Goal: Navigation & Orientation: Find specific page/section

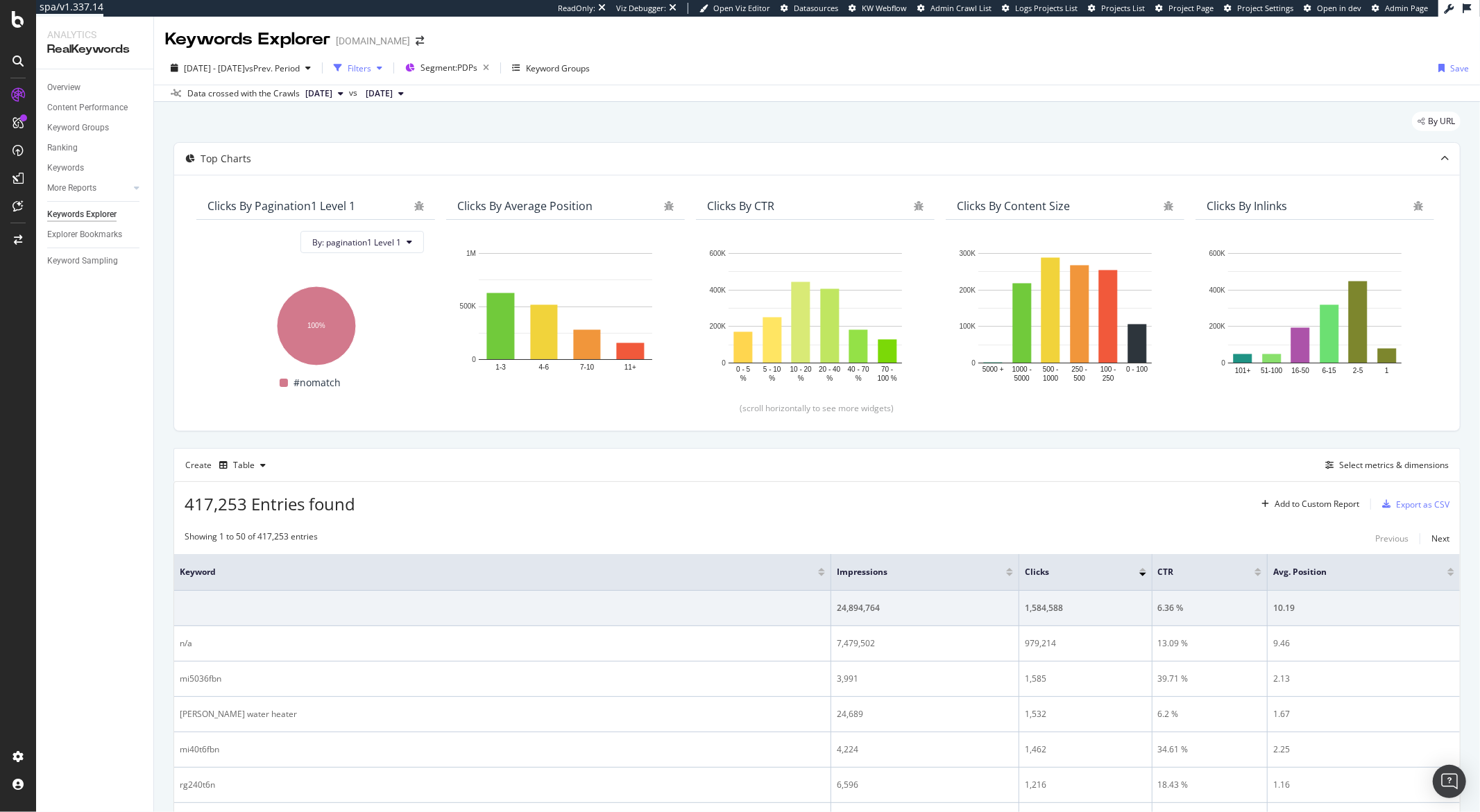
click at [371, 66] on div "Filters" at bounding box center [359, 68] width 24 height 12
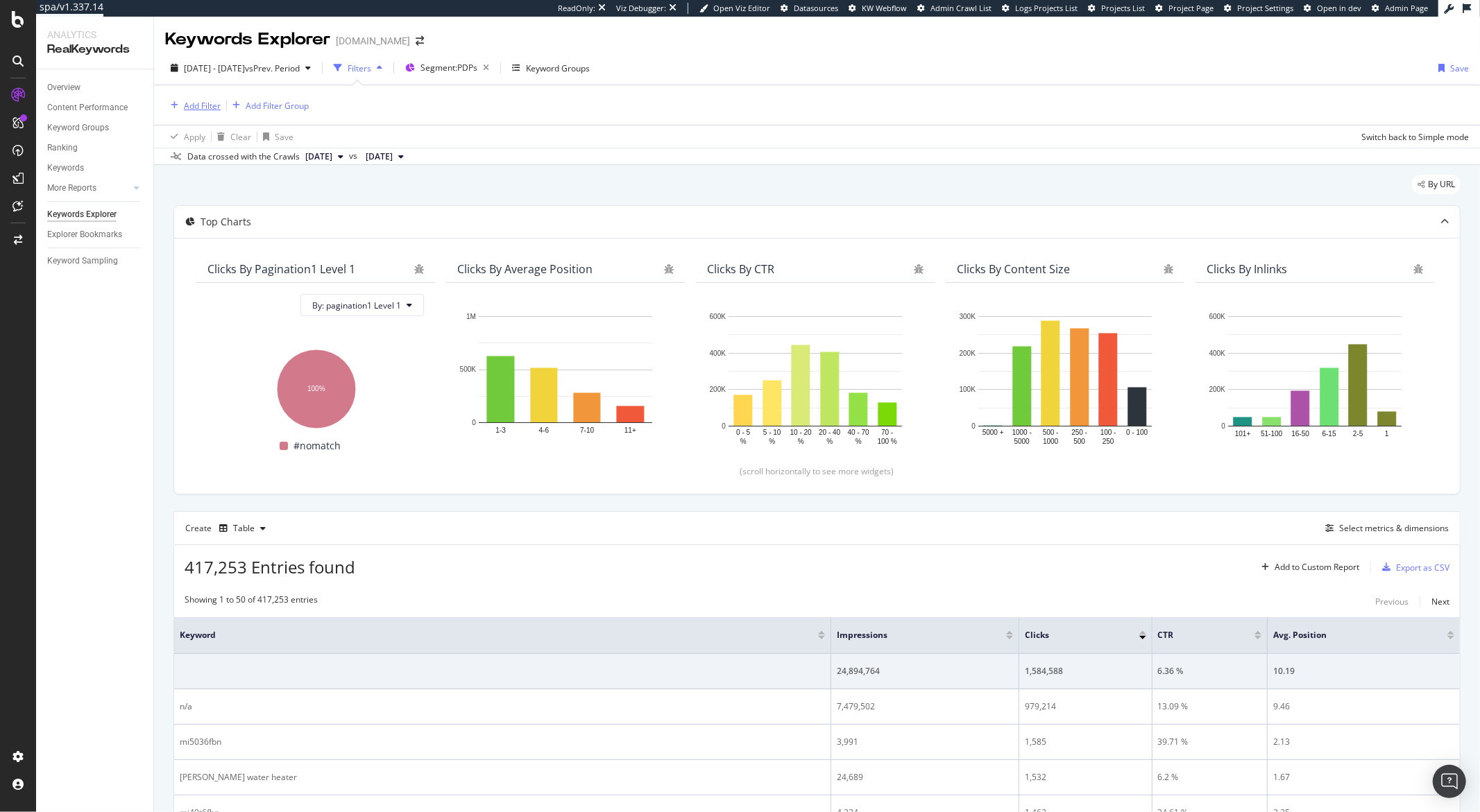
click at [207, 105] on div "Add Filter" at bounding box center [203, 106] width 37 height 12
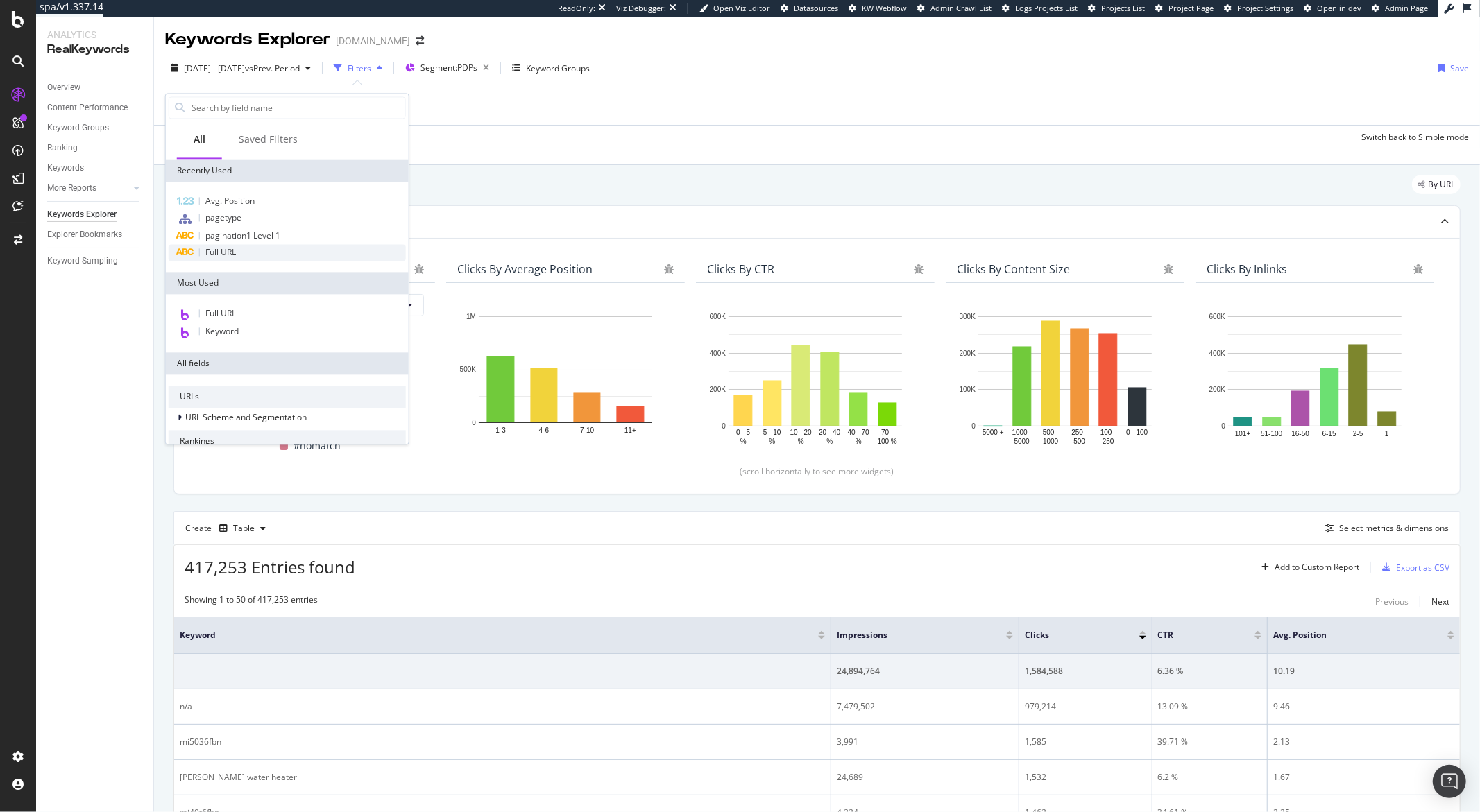
click at [245, 246] on div "Full URL" at bounding box center [287, 253] width 238 height 17
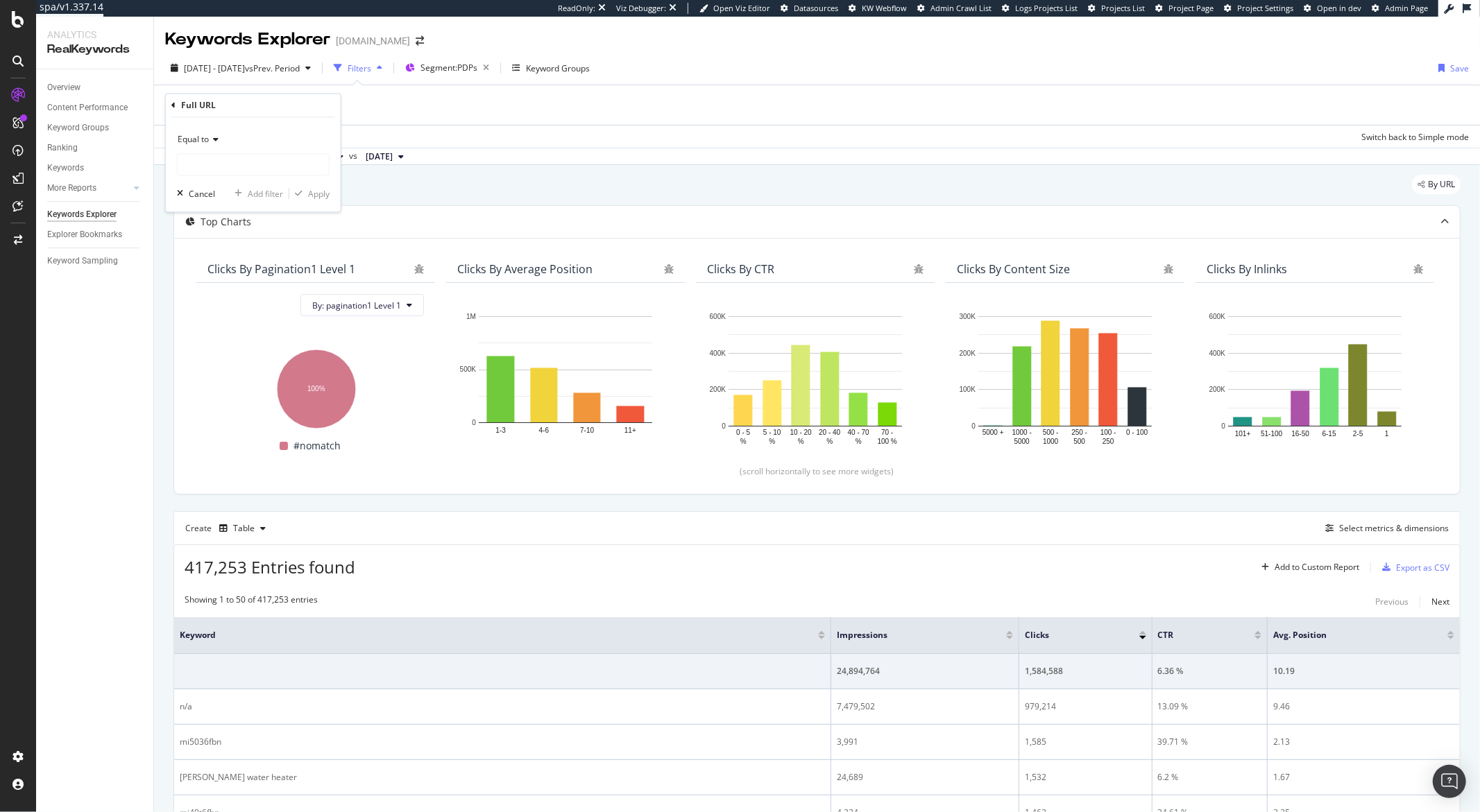
click at [174, 103] on icon at bounding box center [173, 106] width 4 height 8
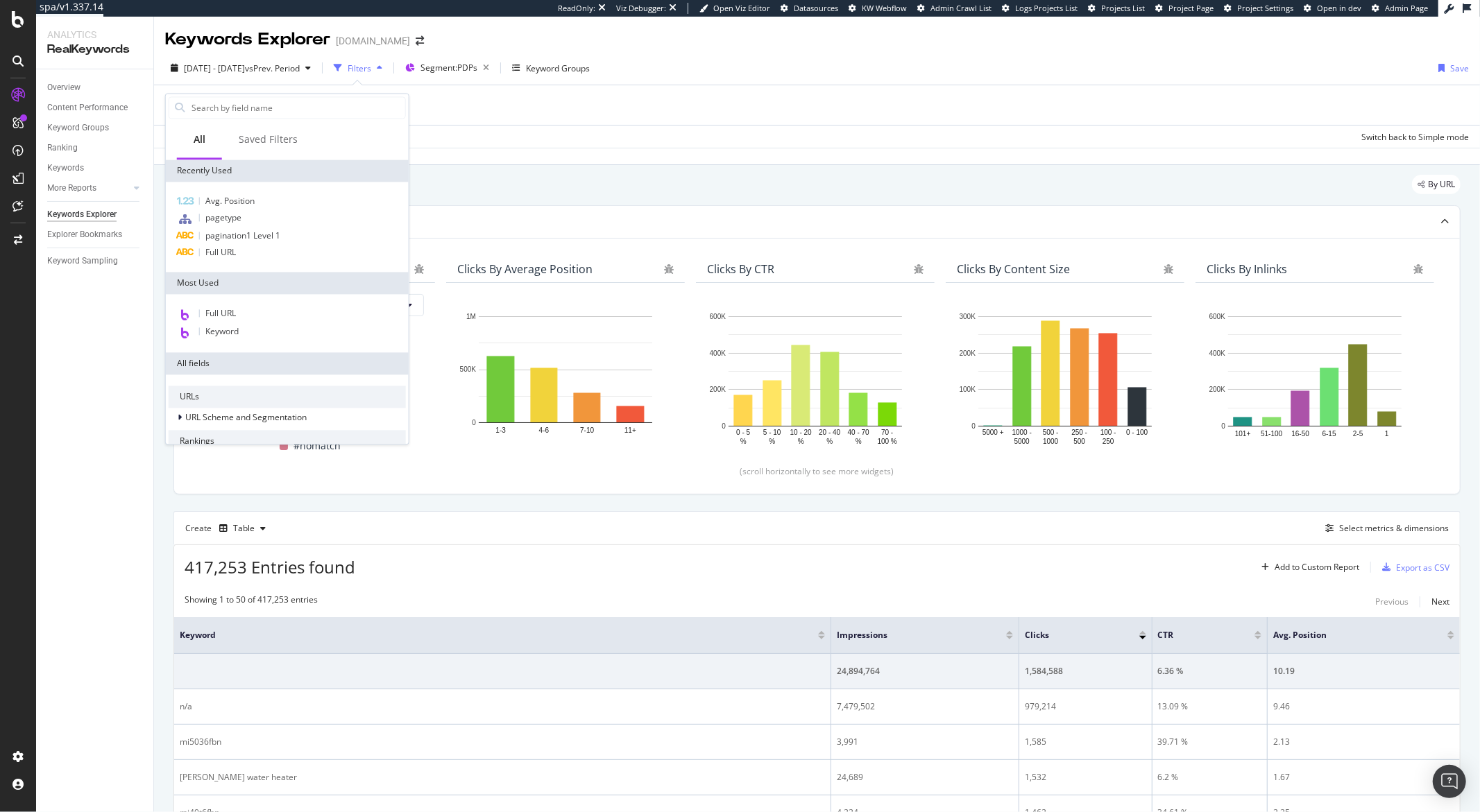
drag, startPoint x: 578, startPoint y: 119, endPoint x: 562, endPoint y: 112, distance: 17.5
click at [577, 119] on div "Add Filter Add Filter Group" at bounding box center [816, 105] width 1303 height 40
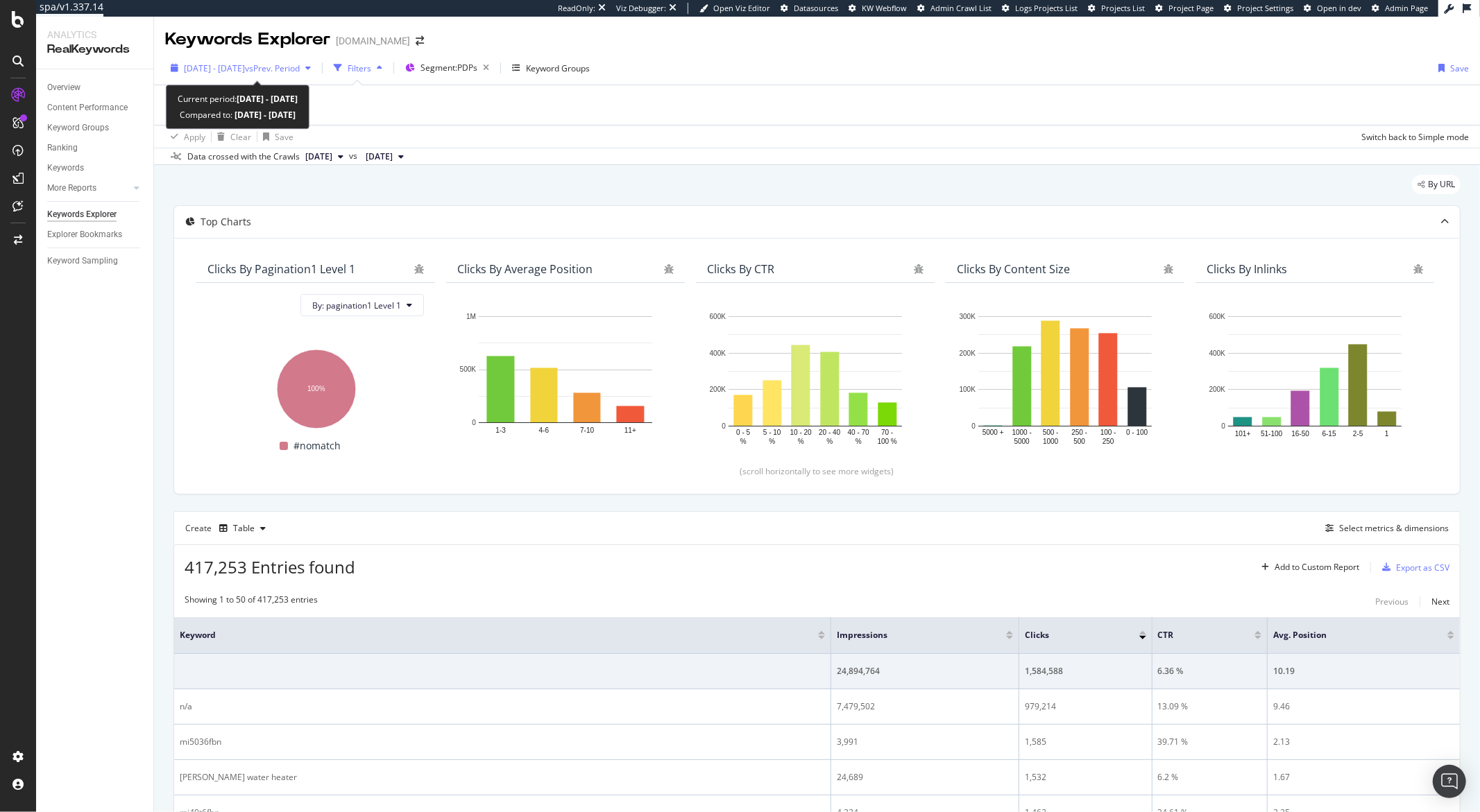
click at [245, 74] on span "2025 Jan. 1st - Sep. 2nd" at bounding box center [215, 68] width 61 height 12
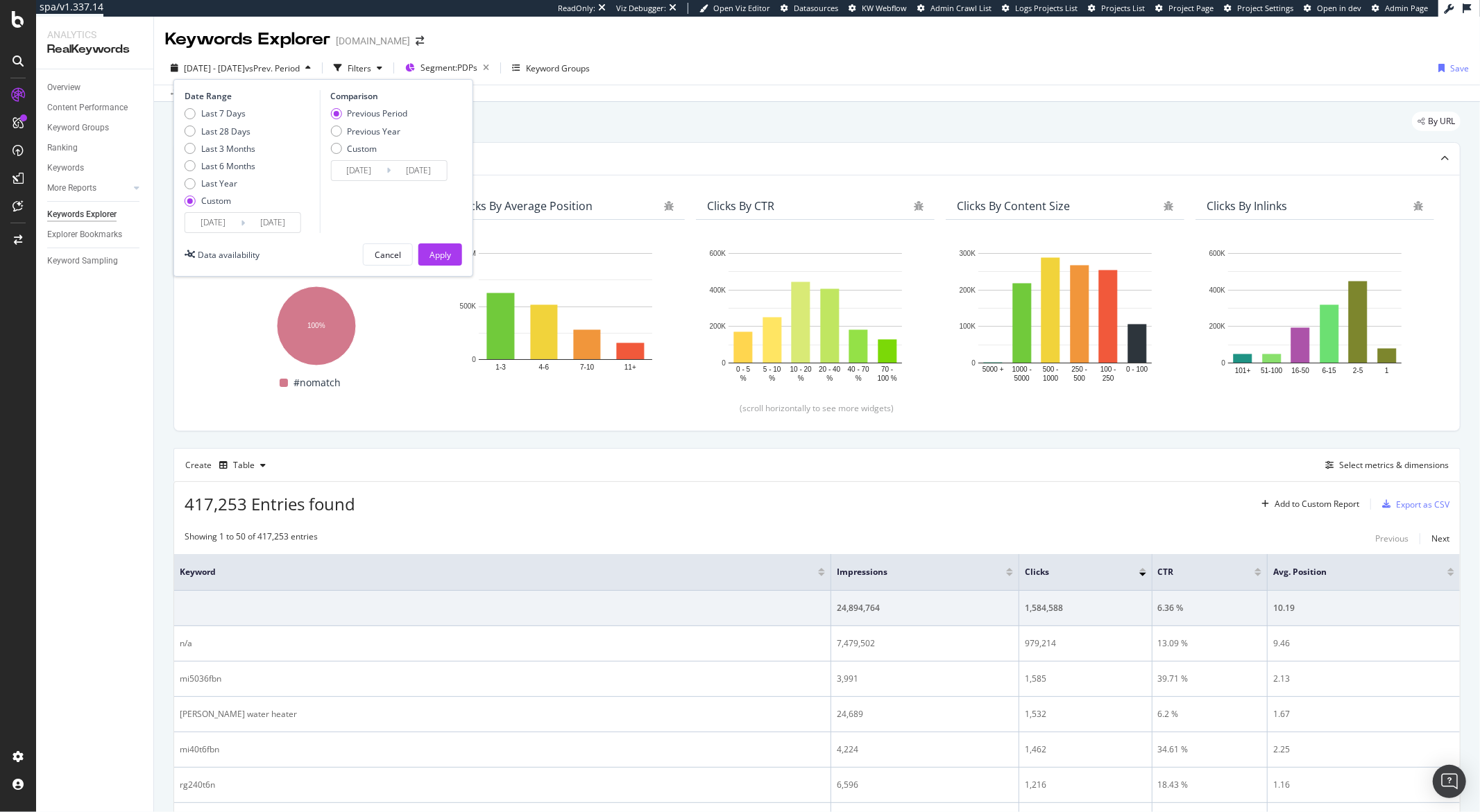
click at [245, 74] on span "2025 Jan. 1st - Sep. 2nd" at bounding box center [215, 68] width 61 height 12
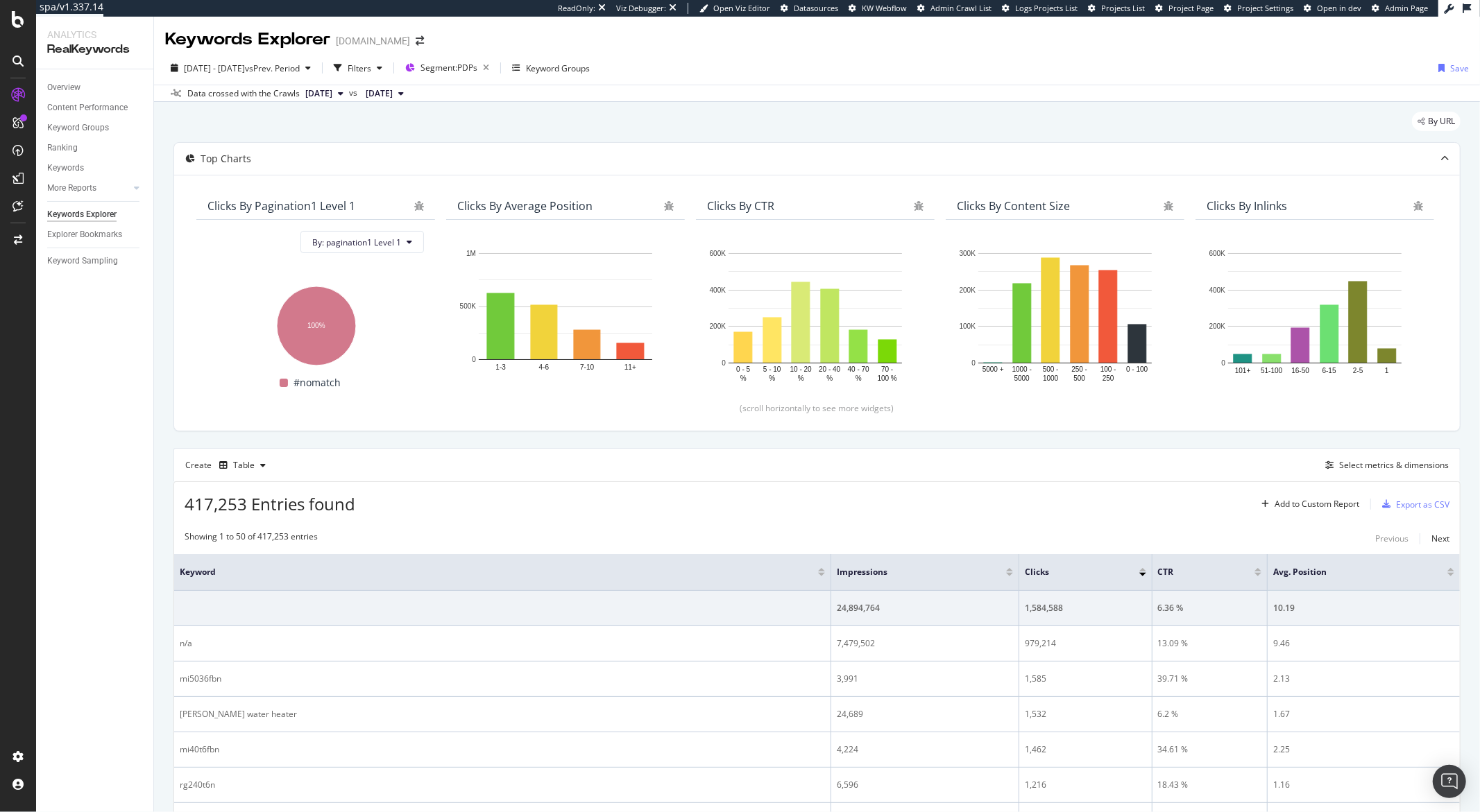
click at [735, 63] on div "2025 Jan. 1st - Sep. 2nd vs Prev. Period Filters Segment: PDPs Keyword Groups S…" at bounding box center [816, 70] width 1326 height 28
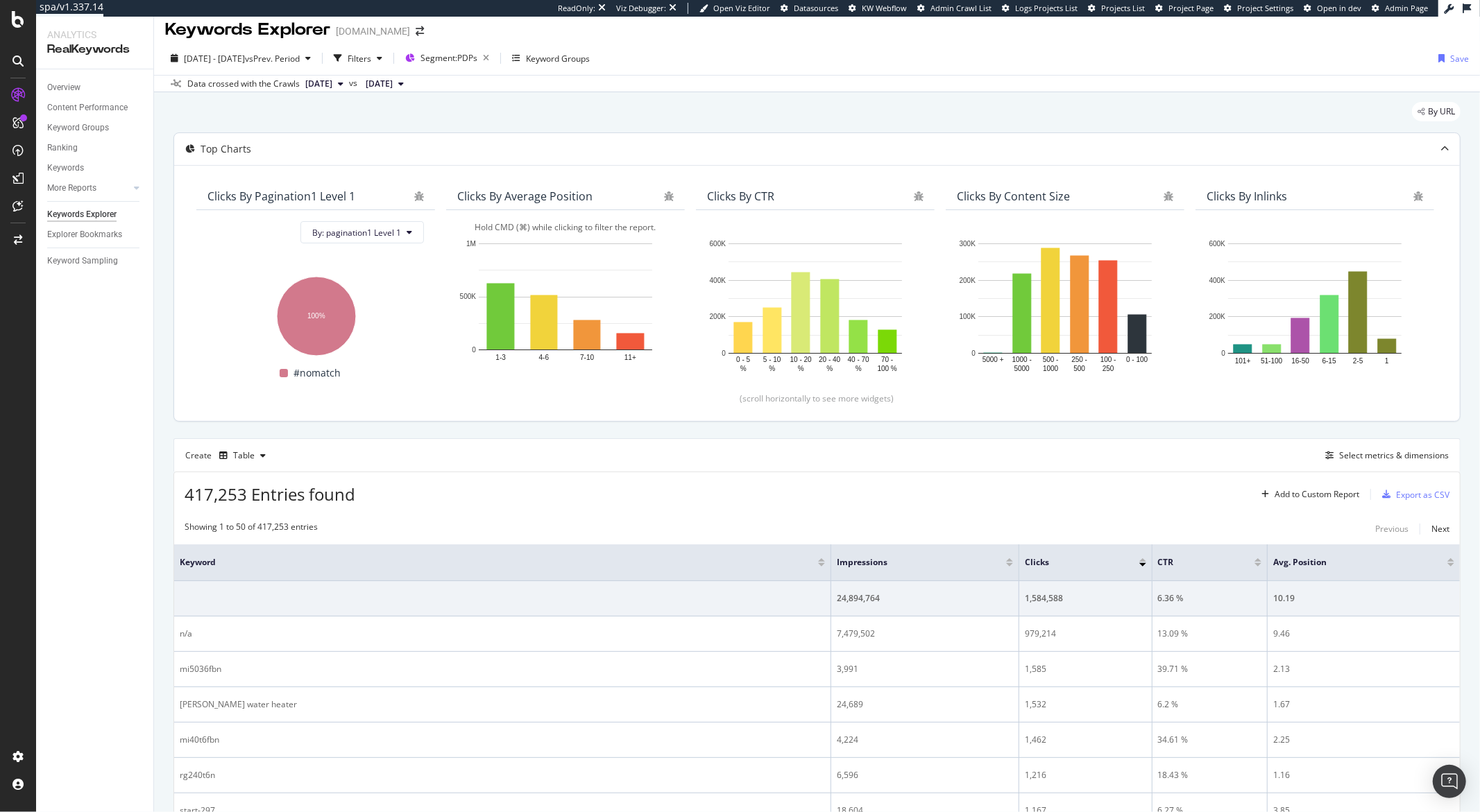
scroll to position [21, 0]
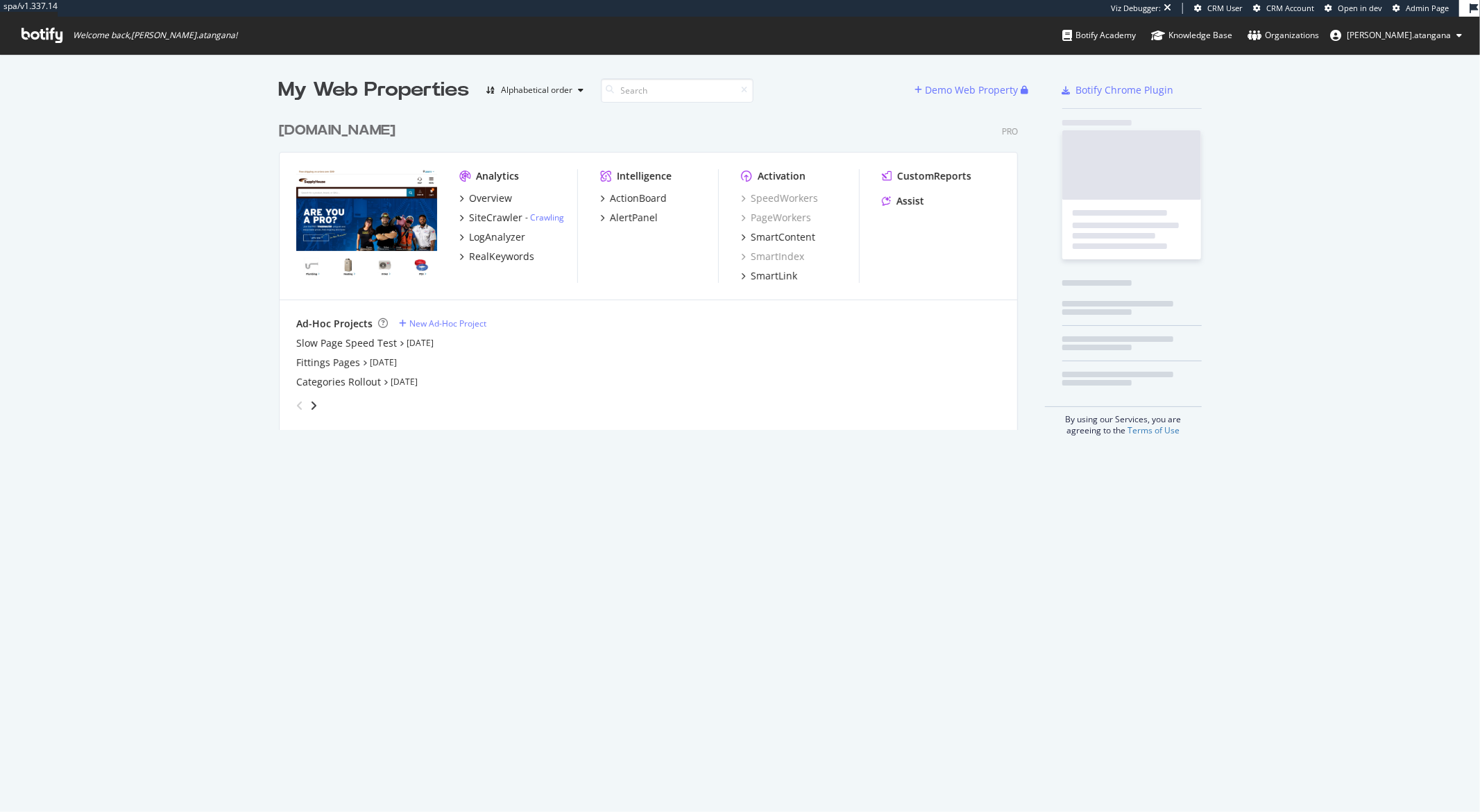
scroll to position [314, 738]
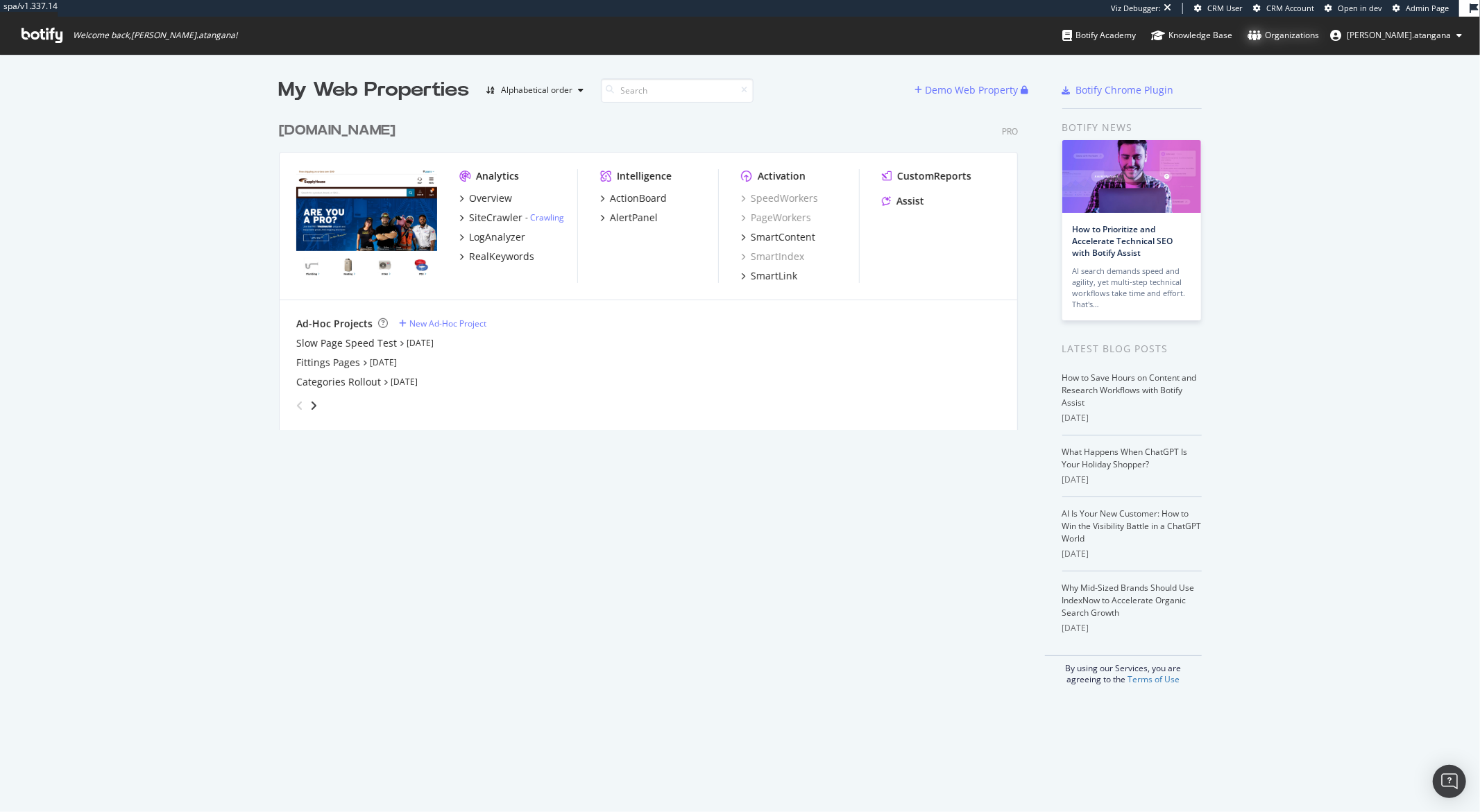
click at [1315, 38] on div "Organizations" at bounding box center [1283, 35] width 72 height 14
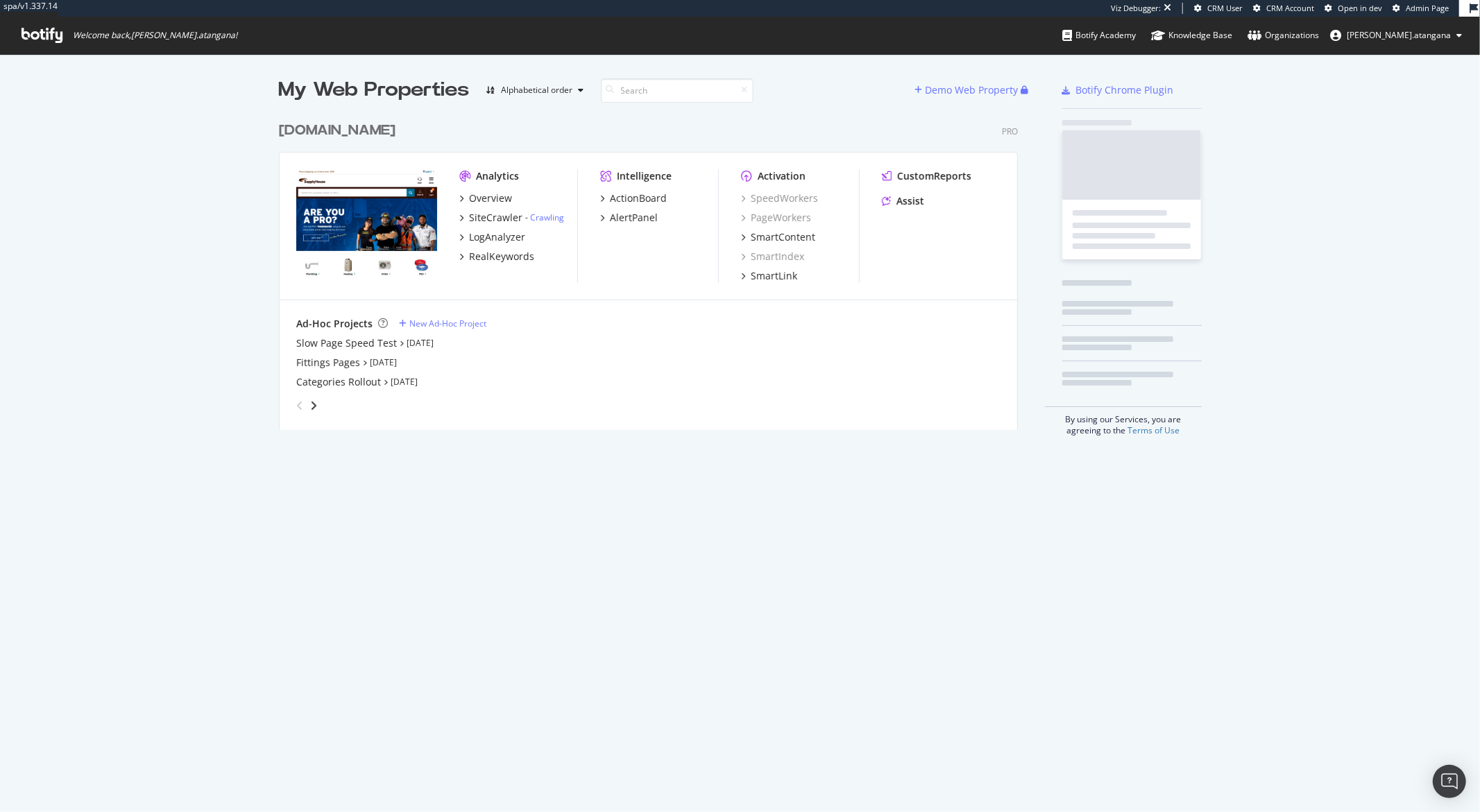
scroll to position [314, 738]
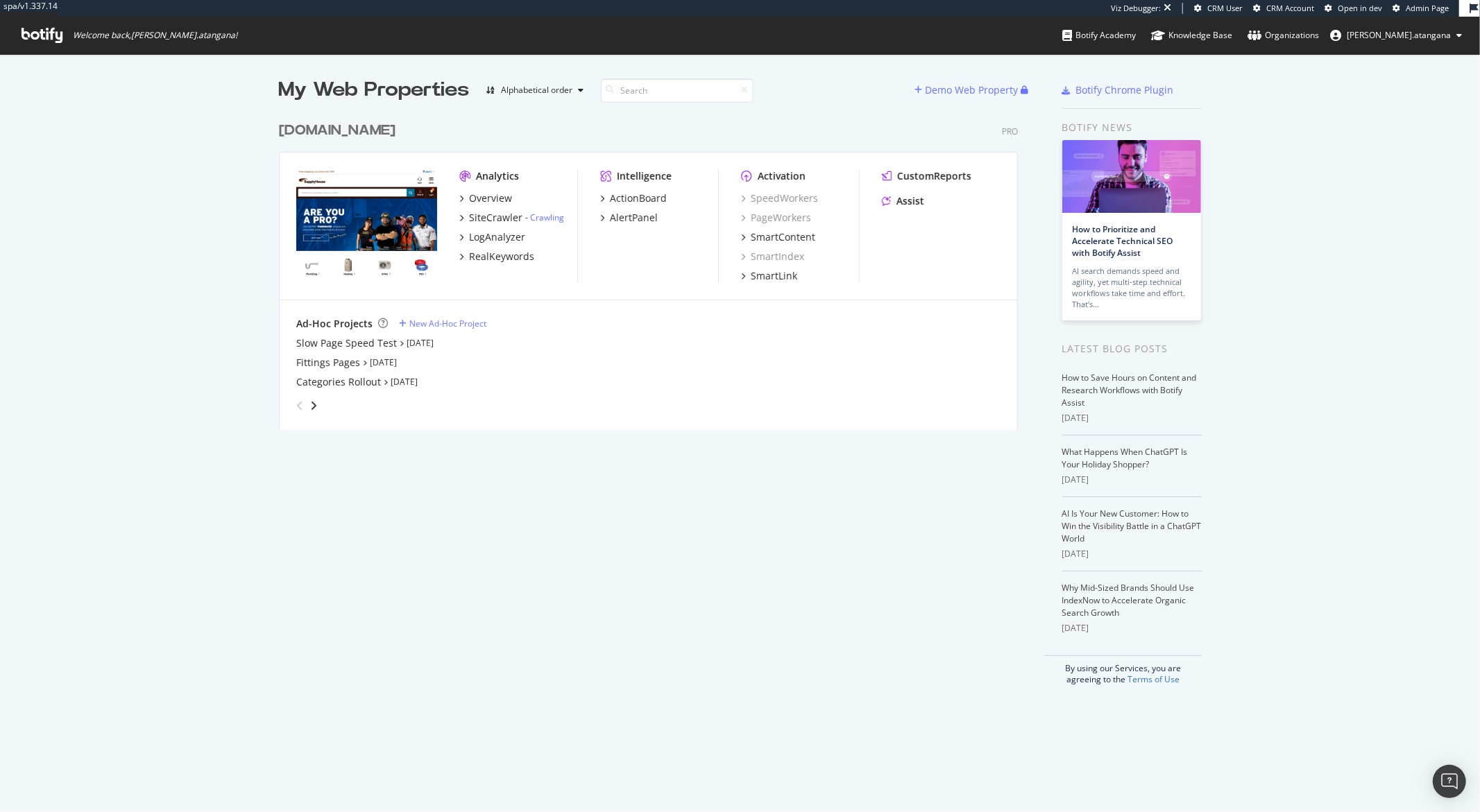
click at [172, 184] on div "My Web Properties Alphabetical order Demo Web Property www.supplyhouse.com Pro …" at bounding box center [740, 380] width 1480 height 653
